Goal: Information Seeking & Learning: Learn about a topic

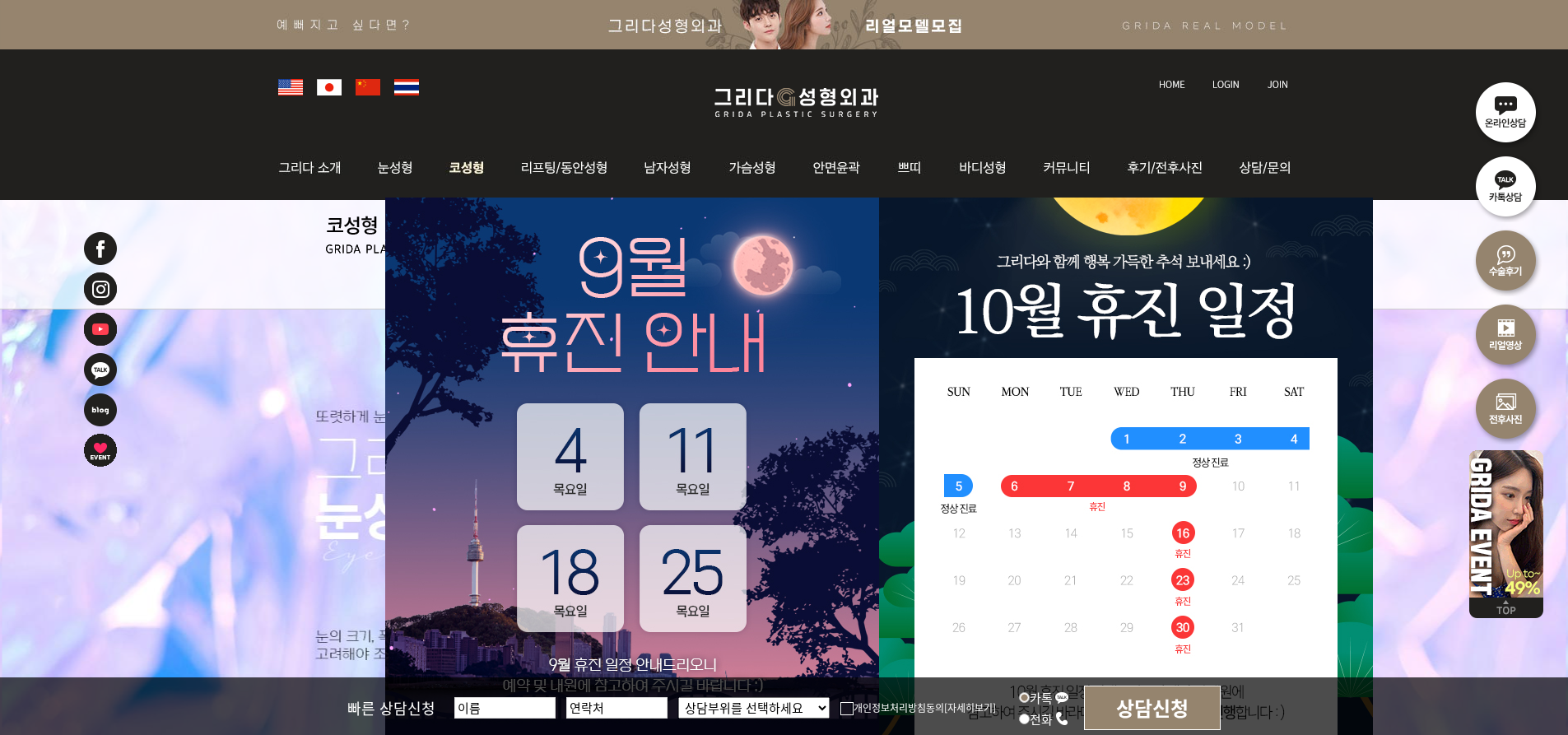
click at [451, 169] on img at bounding box center [466, 168] width 70 height 65
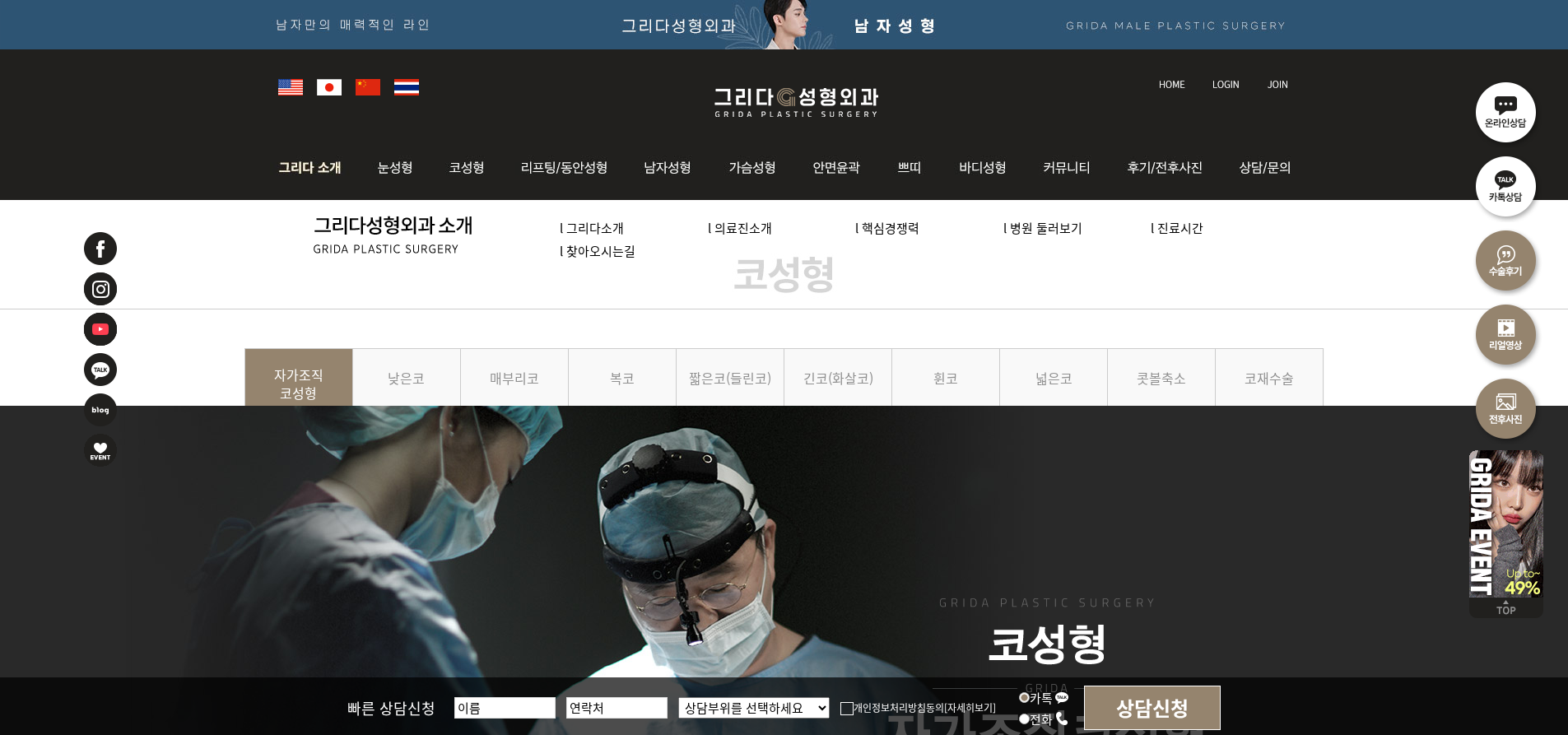
click at [734, 226] on link "l 의료진소개" at bounding box center [740, 227] width 65 height 17
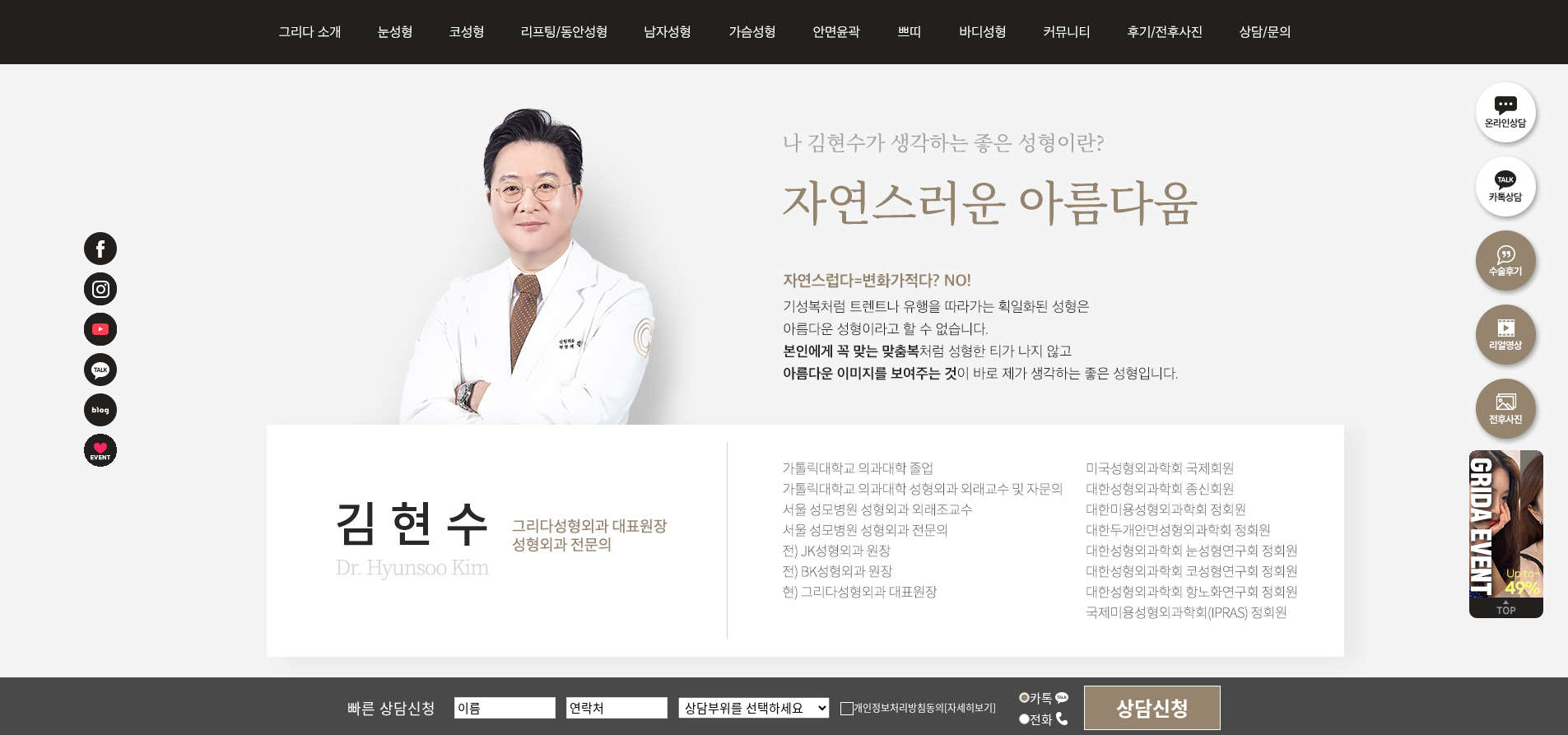
scroll to position [1234, 0]
